Goal: Information Seeking & Learning: Find specific fact

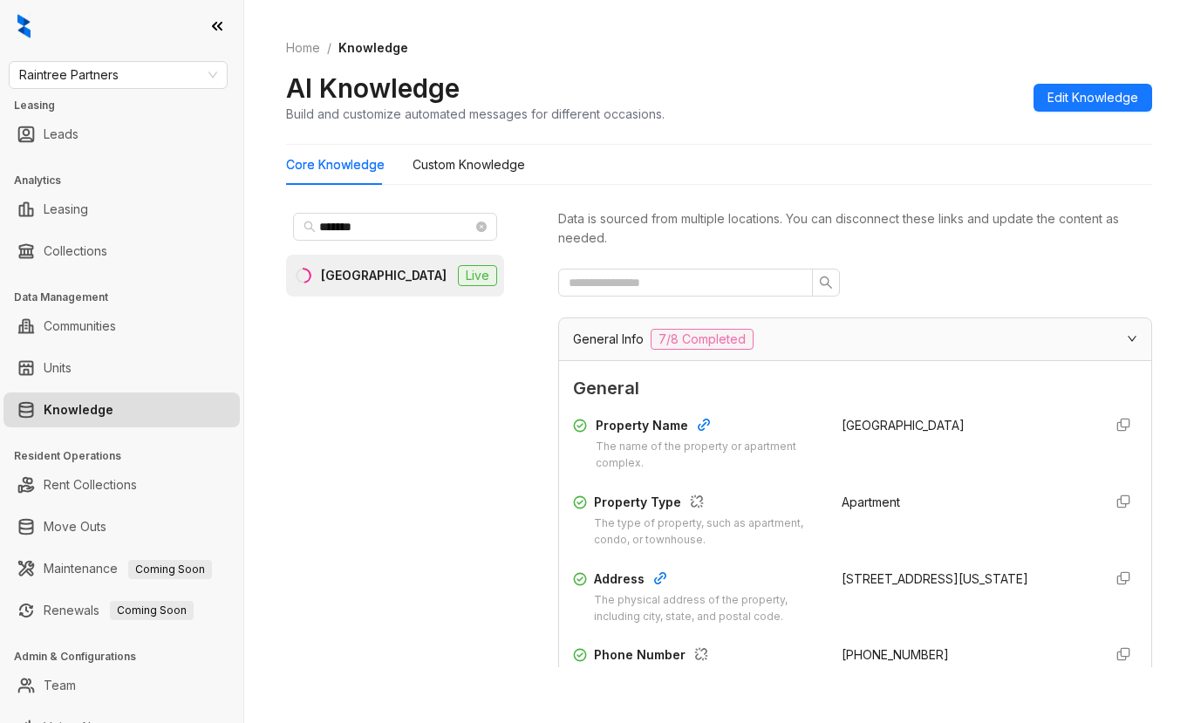
scroll to position [611, 0]
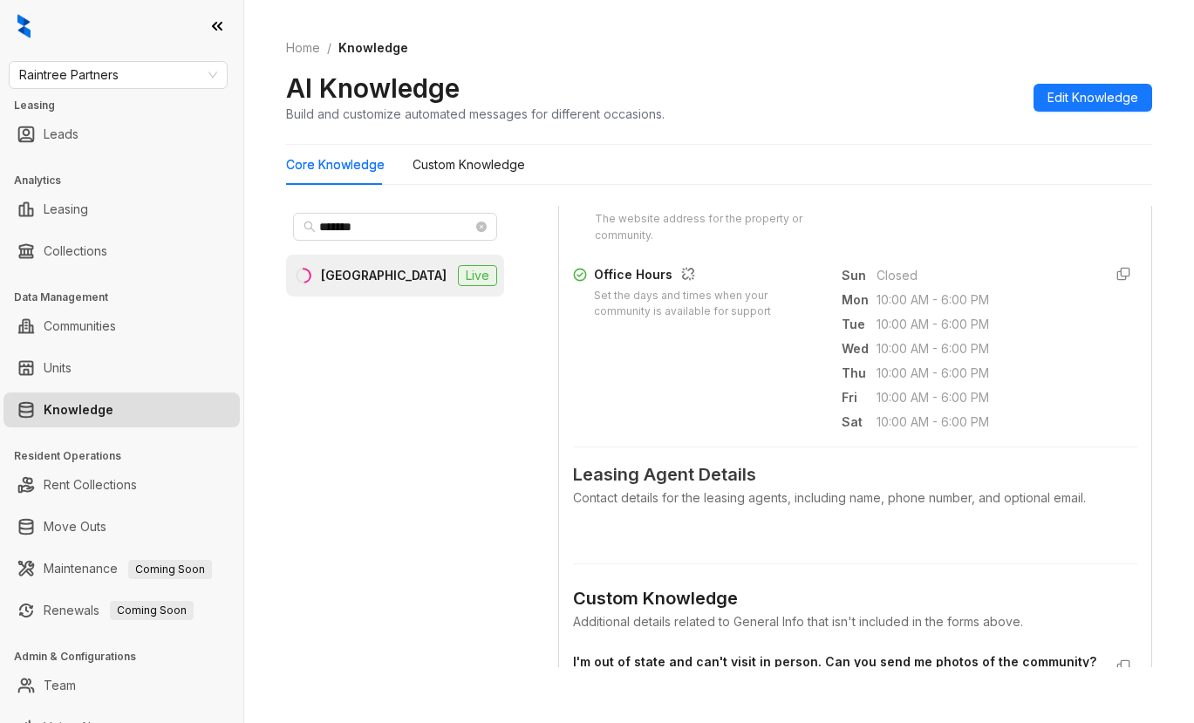
click at [634, 631] on div "Additional details related to General Info that isn't included in the forms abo…" at bounding box center [855, 621] width 564 height 19
click at [172, 78] on span "Raintree Partners" at bounding box center [118, 75] width 198 height 26
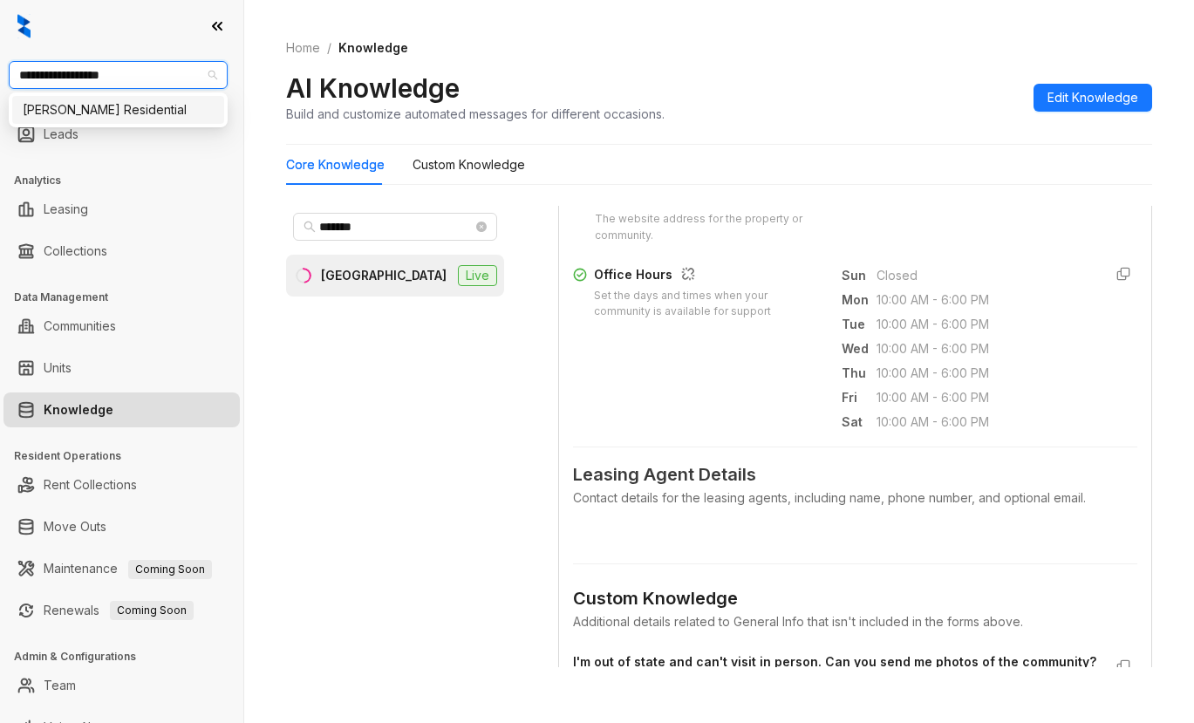
type input "**********"
click at [86, 118] on div "[PERSON_NAME] Residential" at bounding box center [118, 109] width 191 height 19
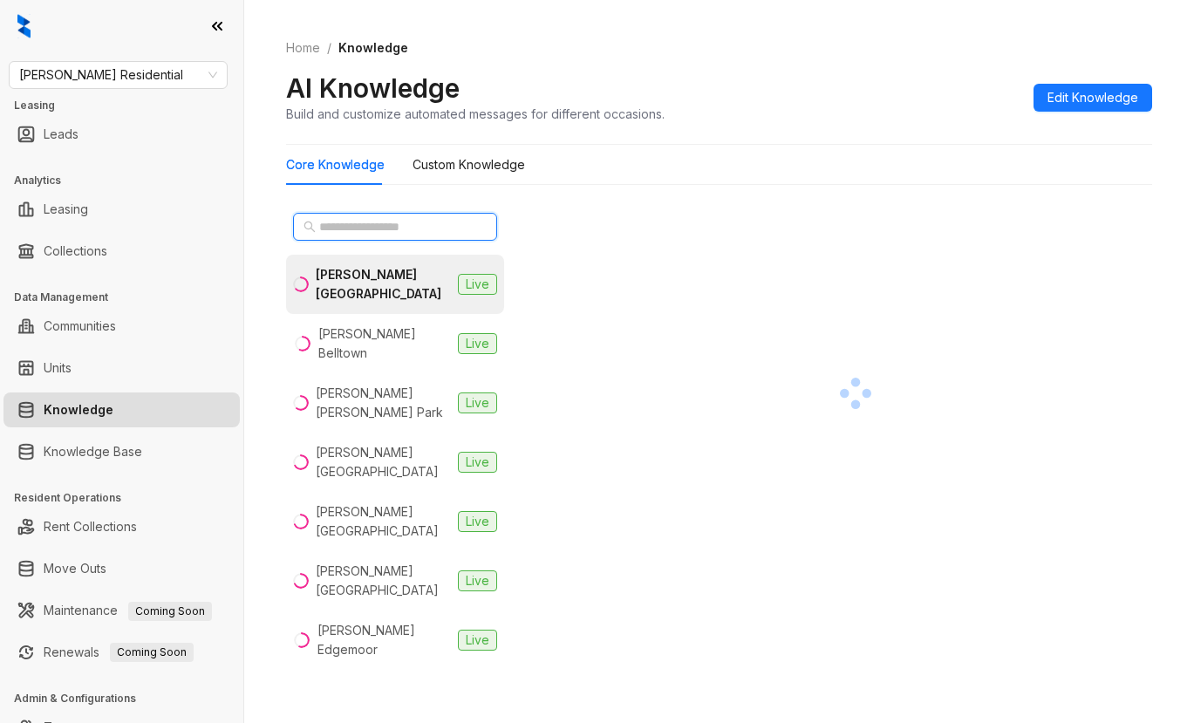
click at [356, 229] on input "text" at bounding box center [396, 226] width 154 height 19
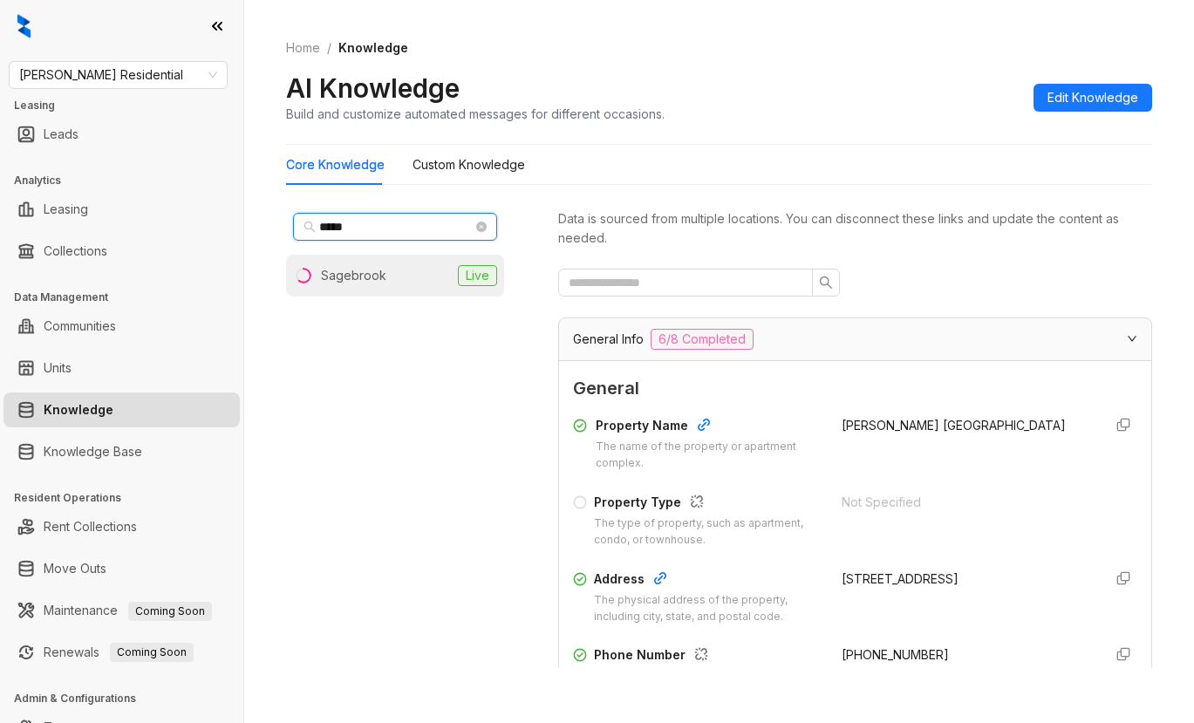
type input "*****"
click at [340, 268] on div "Sagebrook" at bounding box center [353, 275] width 65 height 19
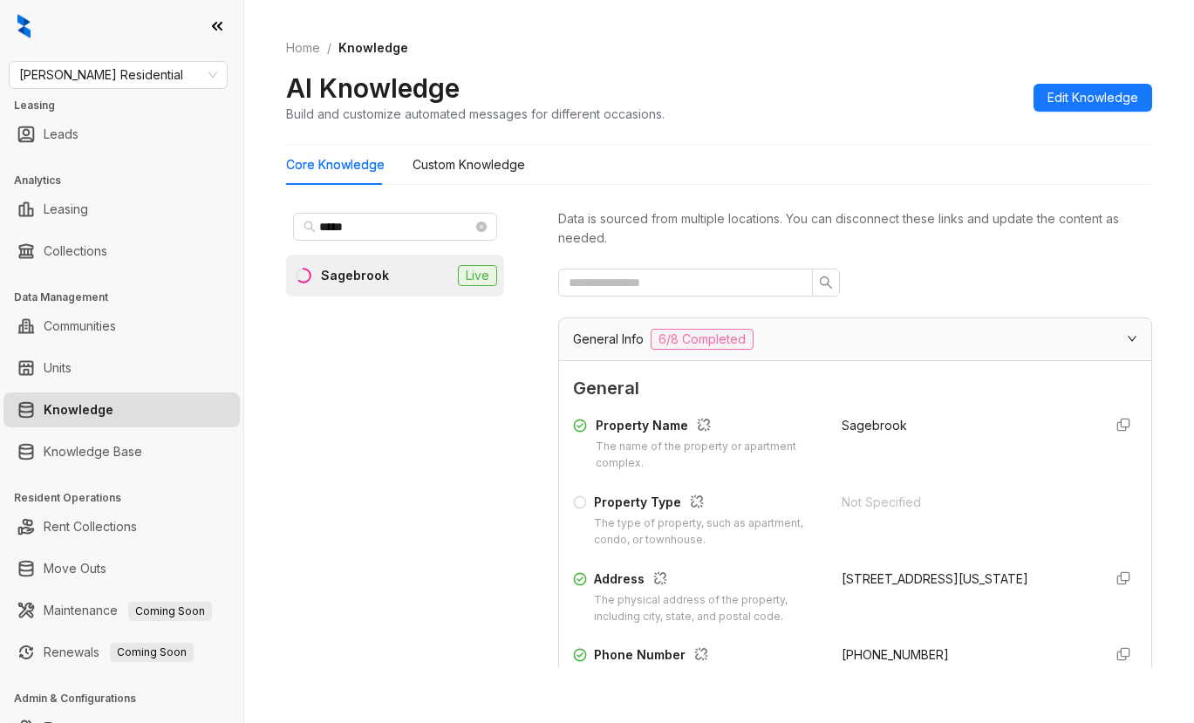
click at [842, 571] on div "2555 Raywood Vw, Colorado Springs, CO, 80920-7731" at bounding box center [966, 579] width 248 height 19
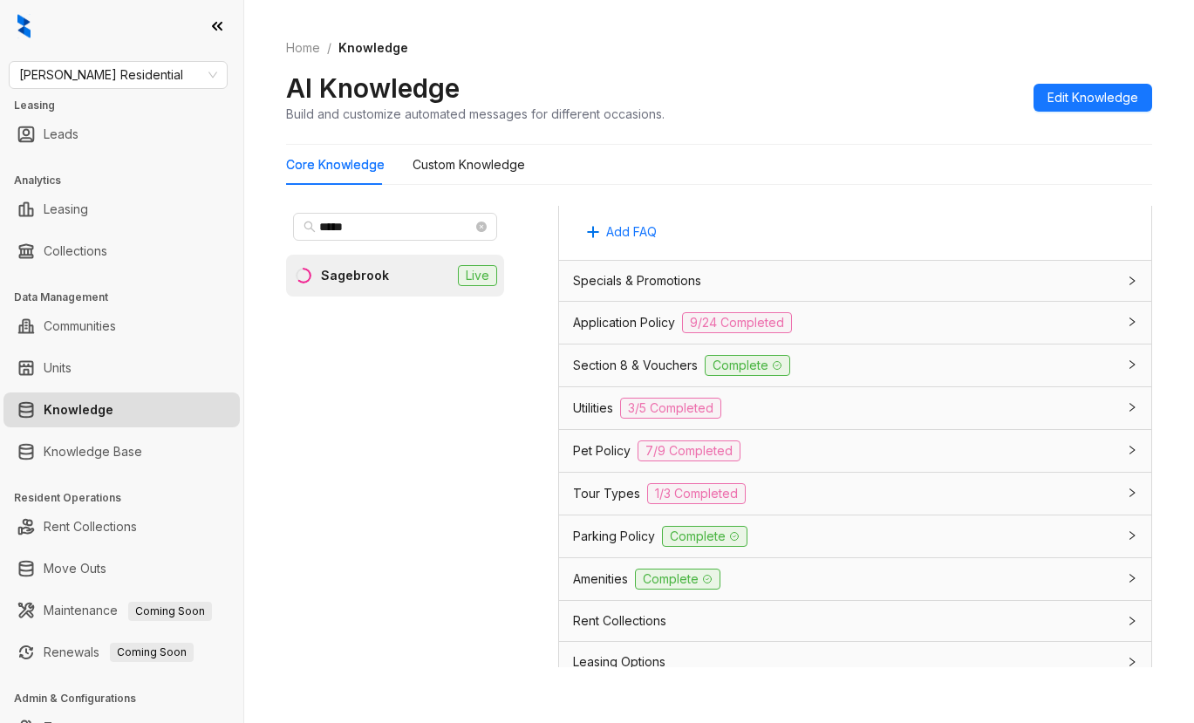
scroll to position [1221, 0]
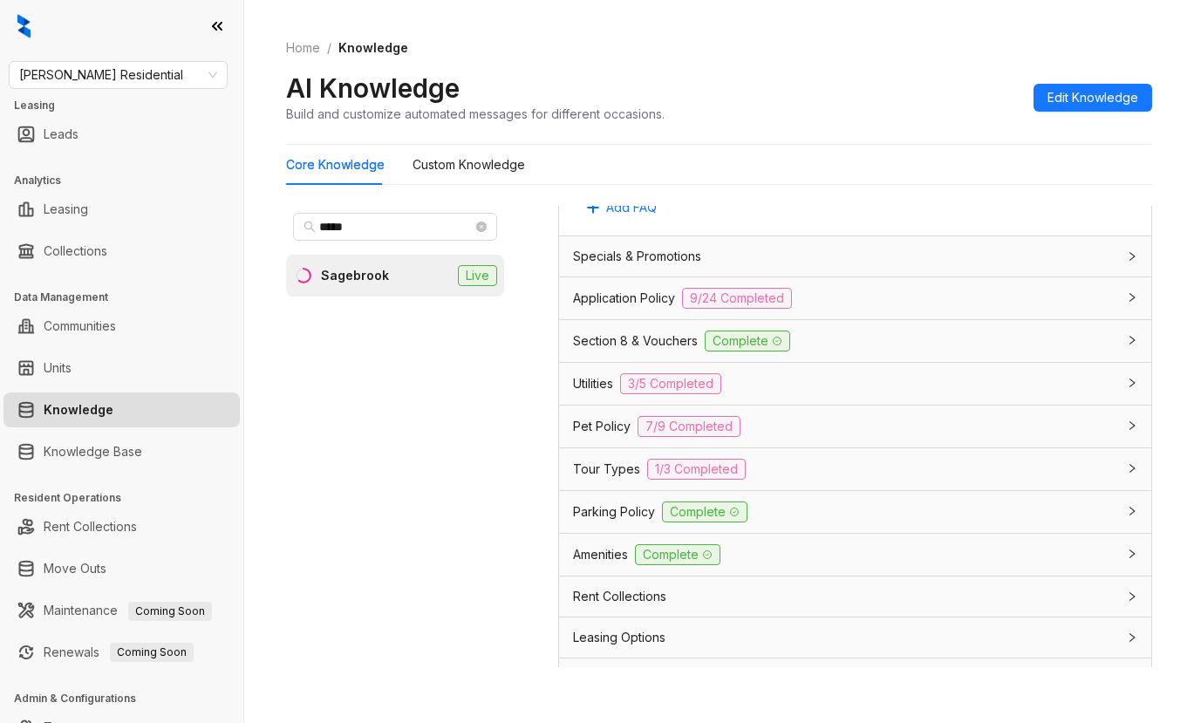
click at [606, 420] on span "Pet Policy" at bounding box center [602, 426] width 58 height 19
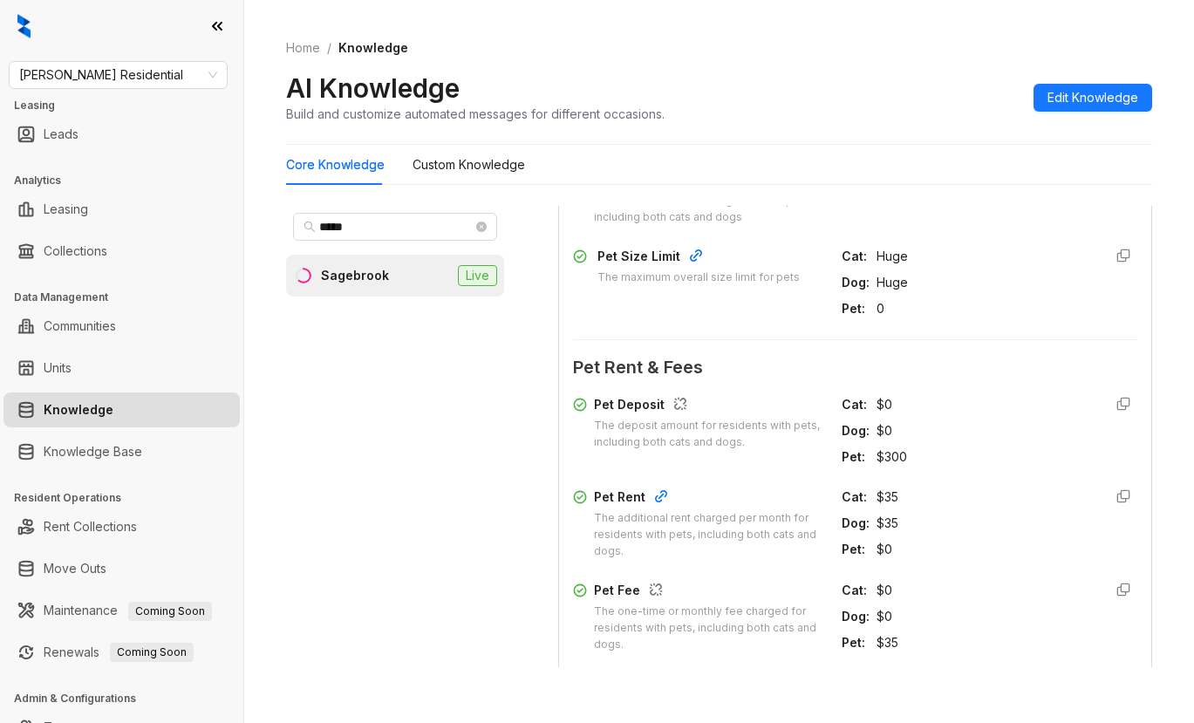
scroll to position [1832, 0]
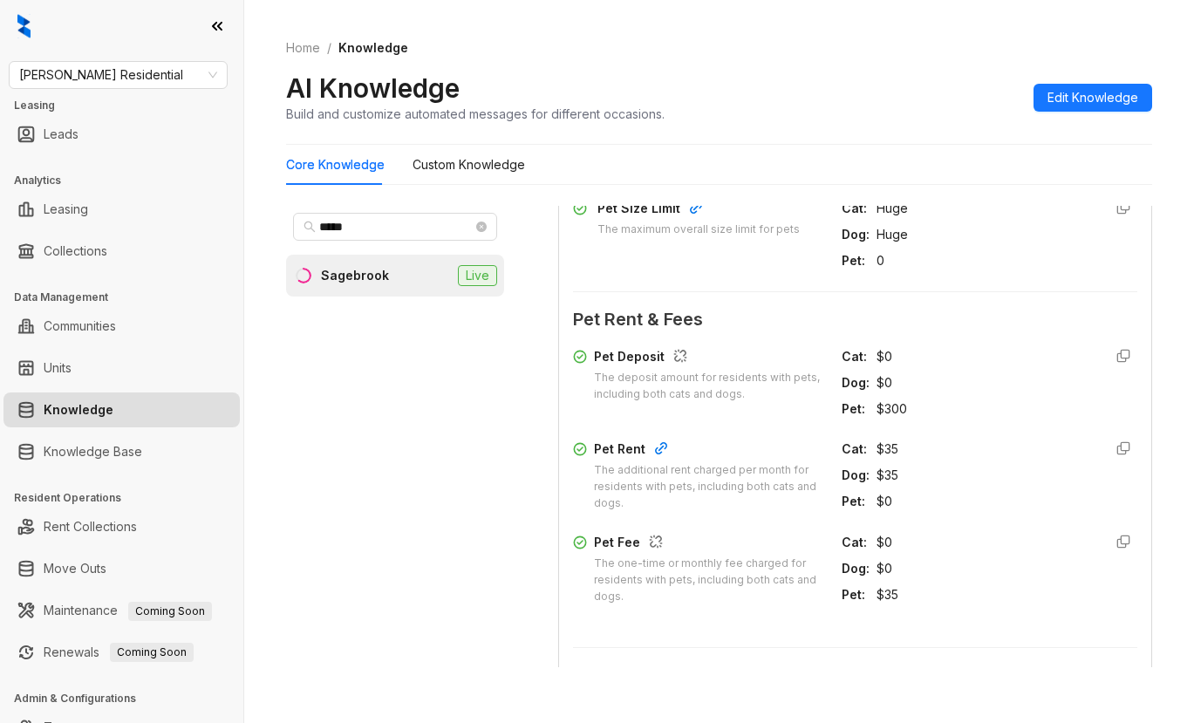
click at [749, 522] on div "Pet Deposit The deposit amount for residents with pets, including both cats and…" at bounding box center [855, 475] width 564 height 271
